Goal: Information Seeking & Learning: Learn about a topic

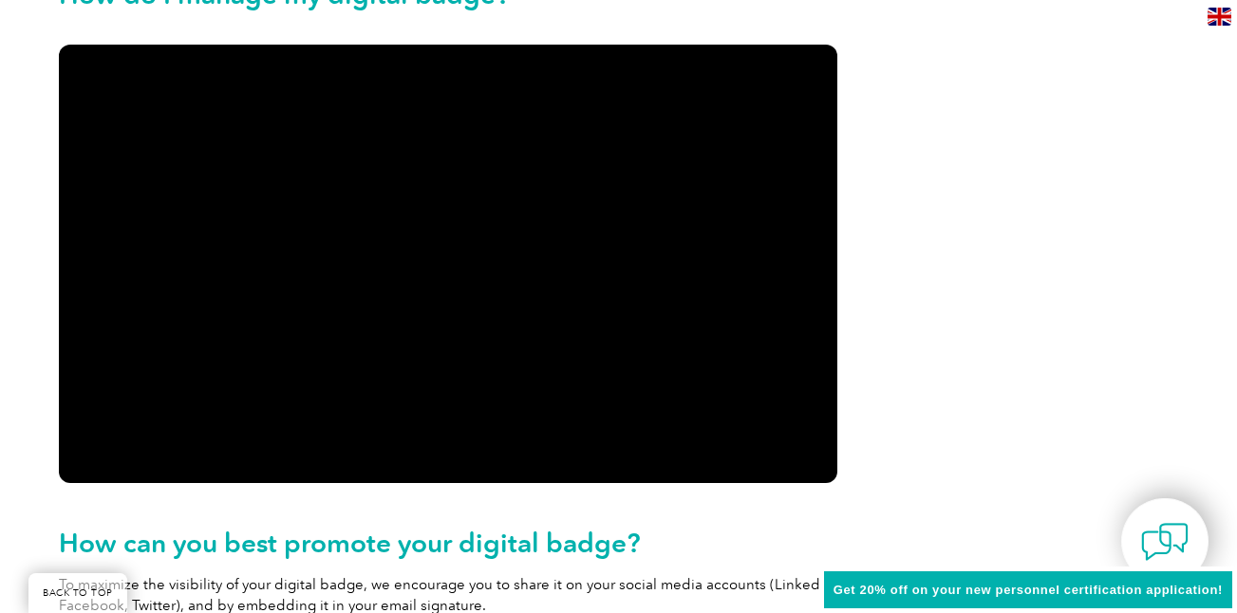
scroll to position [2081, 0]
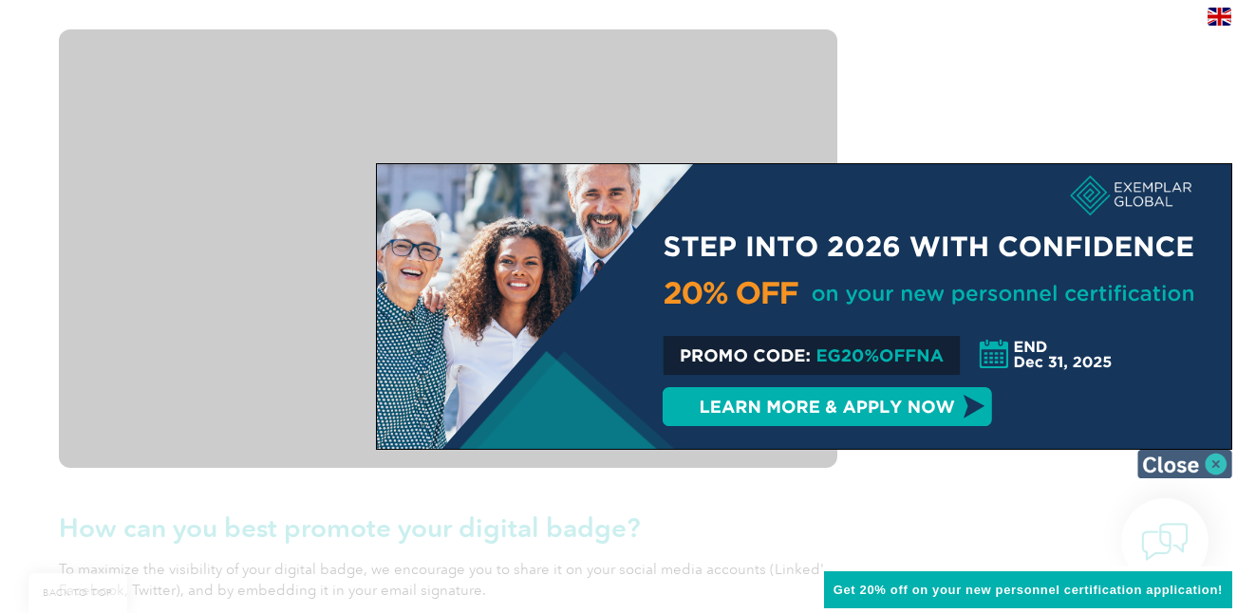
click at [1218, 460] on img at bounding box center [1184, 464] width 95 height 28
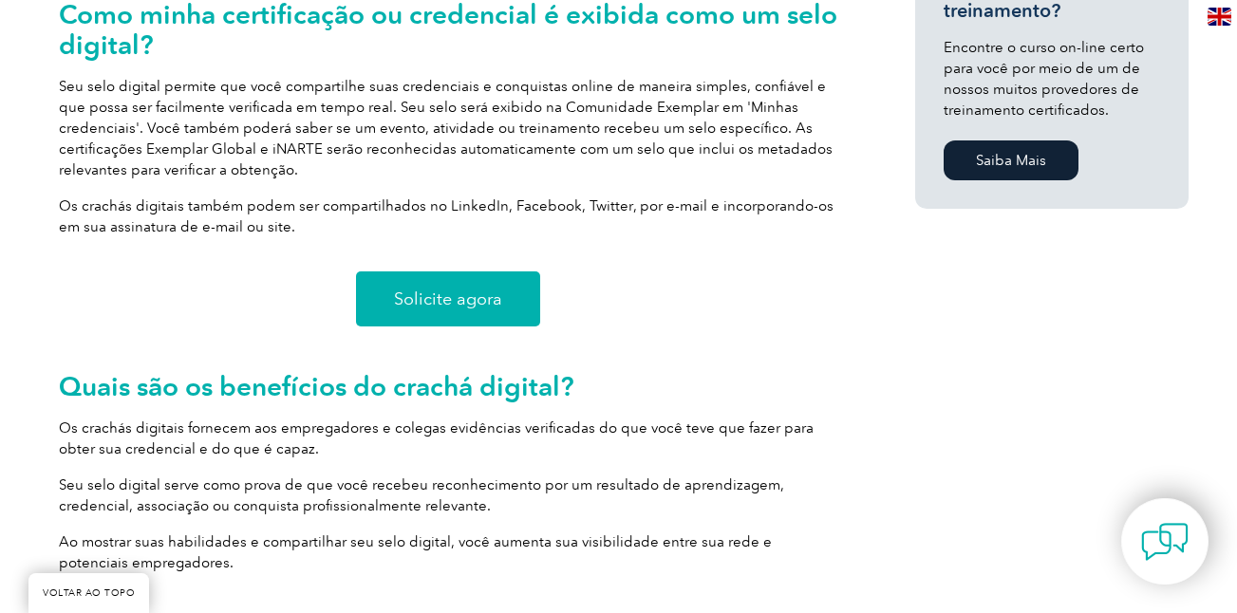
scroll to position [1486, 0]
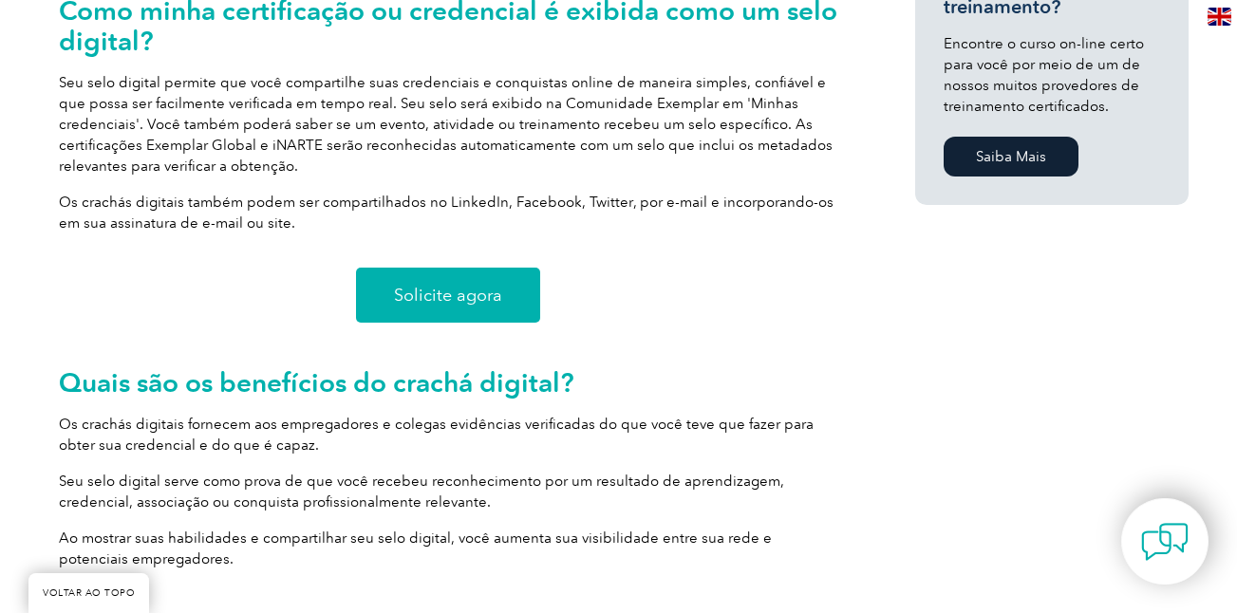
click at [410, 290] on span "Solicite agora" at bounding box center [448, 295] width 108 height 17
